Goal: Entertainment & Leisure: Consume media (video, audio)

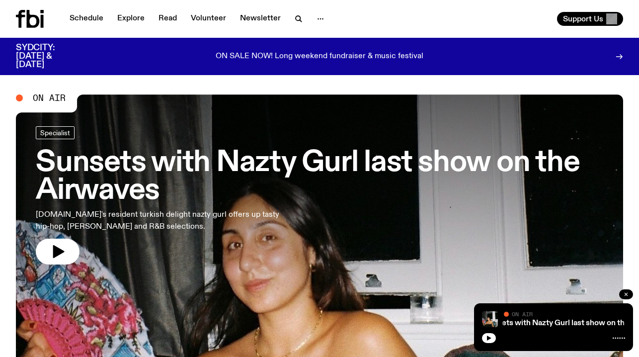
click at [627, 294] on icon "button" at bounding box center [626, 294] width 6 height 6
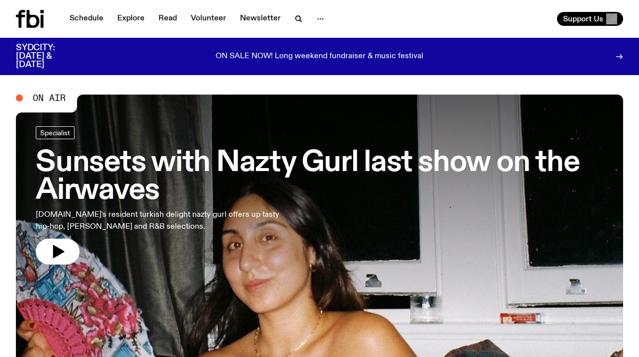
click at [39, 97] on span "On Air" at bounding box center [49, 97] width 33 height 9
click at [37, 20] on icon at bounding box center [33, 19] width 13 height 18
click at [48, 99] on span "On Air" at bounding box center [49, 97] width 33 height 9
click at [66, 261] on button "button" at bounding box center [58, 251] width 44 height 26
